Goal: Transaction & Acquisition: Purchase product/service

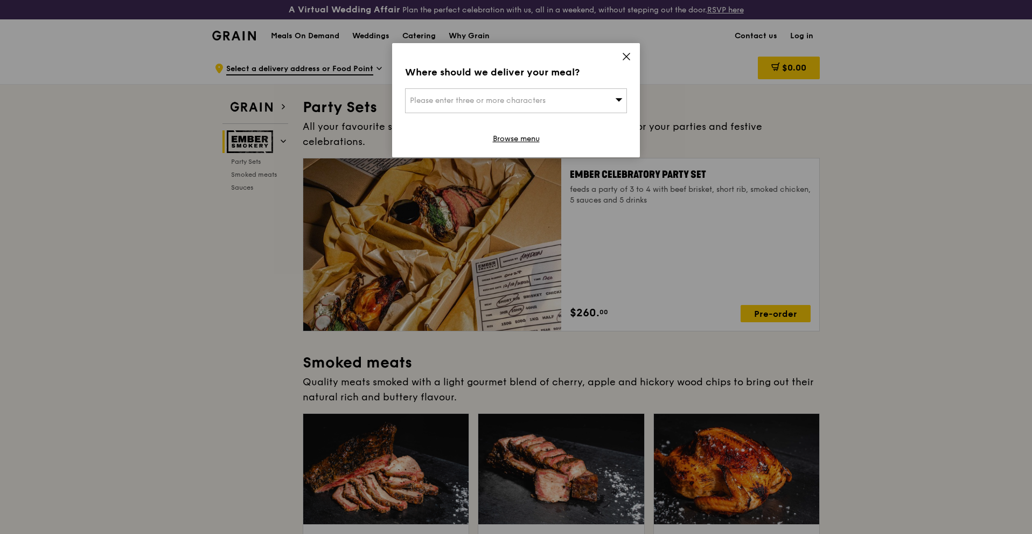
click at [625, 58] on icon at bounding box center [626, 56] width 6 height 6
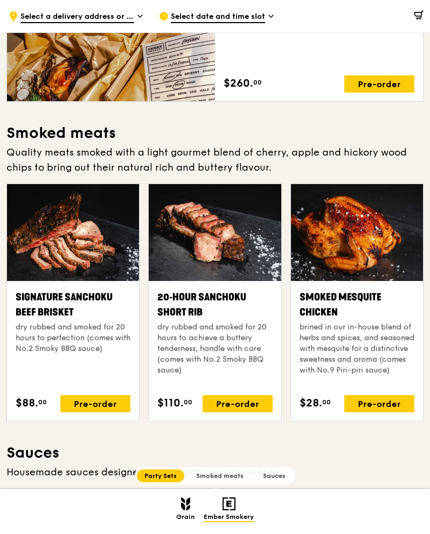
scroll to position [215, 0]
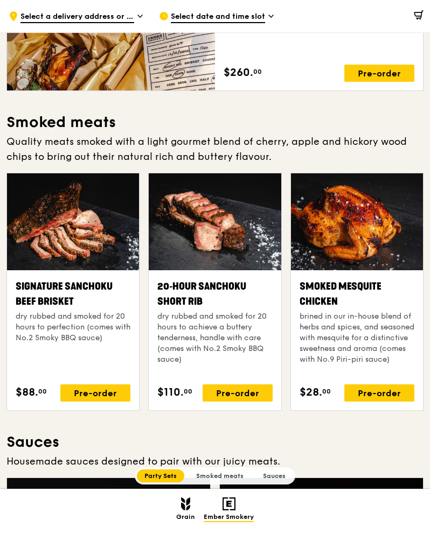
click at [190, 514] on span "Grain" at bounding box center [185, 517] width 19 height 9
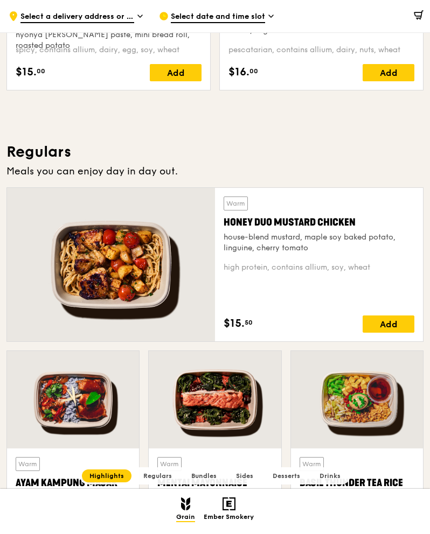
scroll to position [589, 0]
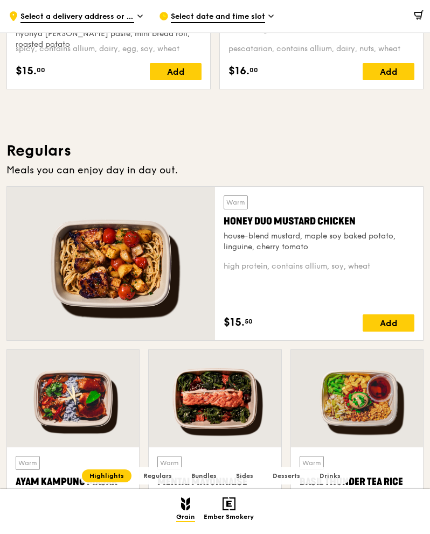
drag, startPoint x: 359, startPoint y: 219, endPoint x: 225, endPoint y: 222, distance: 133.6
click at [225, 222] on div "Honey Duo Mustard Chicken" at bounding box center [319, 221] width 191 height 15
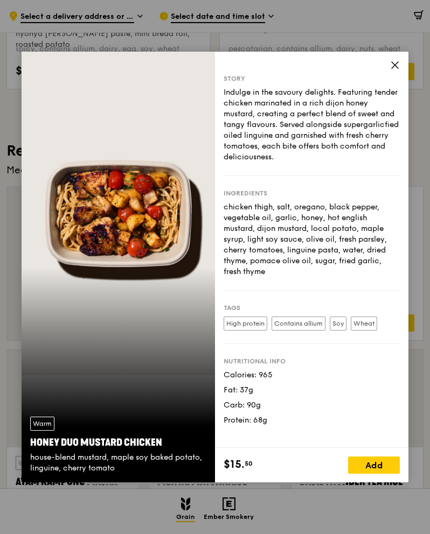
copy div "Honey Duo Mustard Chicken"
drag, startPoint x: 163, startPoint y: 440, endPoint x: 32, endPoint y: 444, distance: 131.0
click at [32, 444] on div "Honey Duo Mustard Chicken" at bounding box center [118, 442] width 176 height 15
copy div "Honey Duo Mustard Chicken"
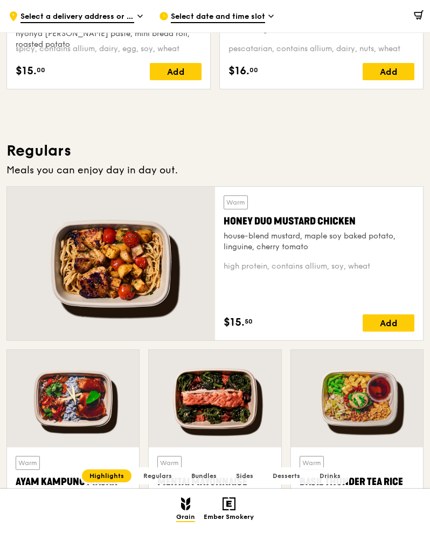
click at [339, 166] on div "Meals you can enjoy day in day out." at bounding box center [214, 170] width 417 height 15
click at [97, 235] on div at bounding box center [111, 264] width 208 height 154
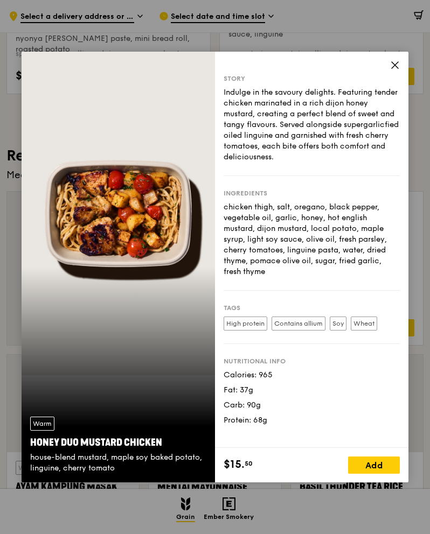
scroll to position [535, 0]
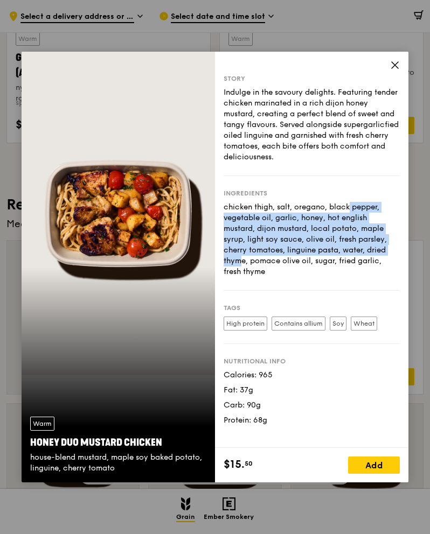
drag, startPoint x: 295, startPoint y: 208, endPoint x: 355, endPoint y: 255, distance: 75.6
click at [355, 255] on div "chicken thigh, salt, oregano, black pepper, vegetable oil, garlic, honey, hot e…" at bounding box center [312, 239] width 176 height 75
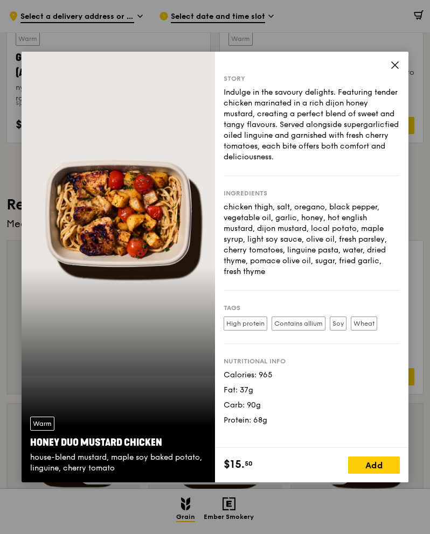
click at [332, 256] on div "chicken thigh, salt, oregano, black pepper, vegetable oil, garlic, honey, hot e…" at bounding box center [312, 239] width 176 height 75
drag, startPoint x: 285, startPoint y: 247, endPoint x: 338, endPoint y: 246, distance: 52.3
click at [337, 246] on div "chicken thigh, salt, oregano, black pepper, vegetable oil, garlic, honey, hot e…" at bounding box center [312, 239] width 176 height 75
copy div "linguine pasta"
click at [352, 240] on div "chicken thigh, salt, oregano, black pepper, vegetable oil, garlic, honey, hot e…" at bounding box center [312, 239] width 176 height 75
